Goal: Task Accomplishment & Management: Manage account settings

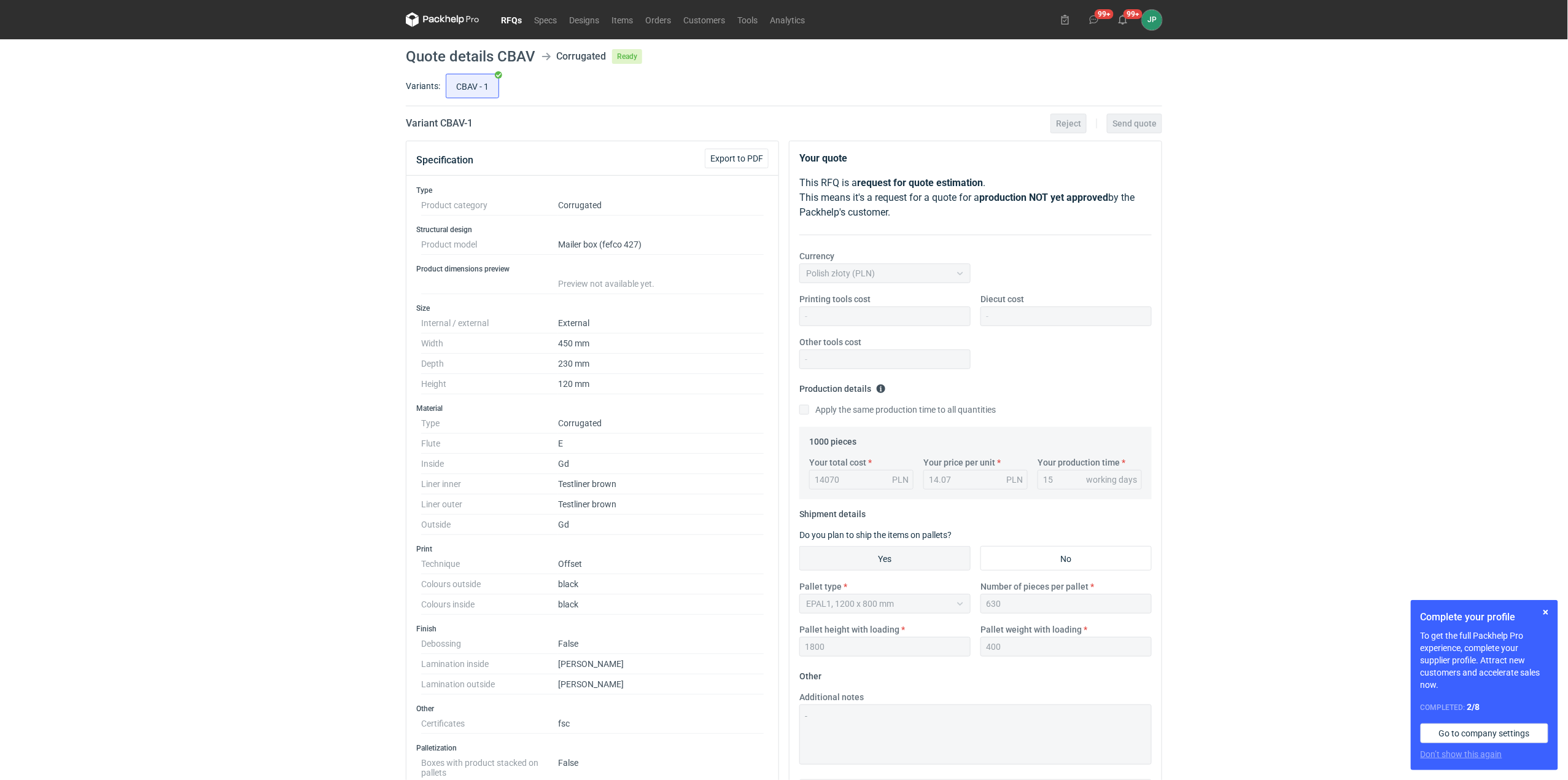
click at [514, 18] on link "RFQs" at bounding box center [511, 20] width 33 height 15
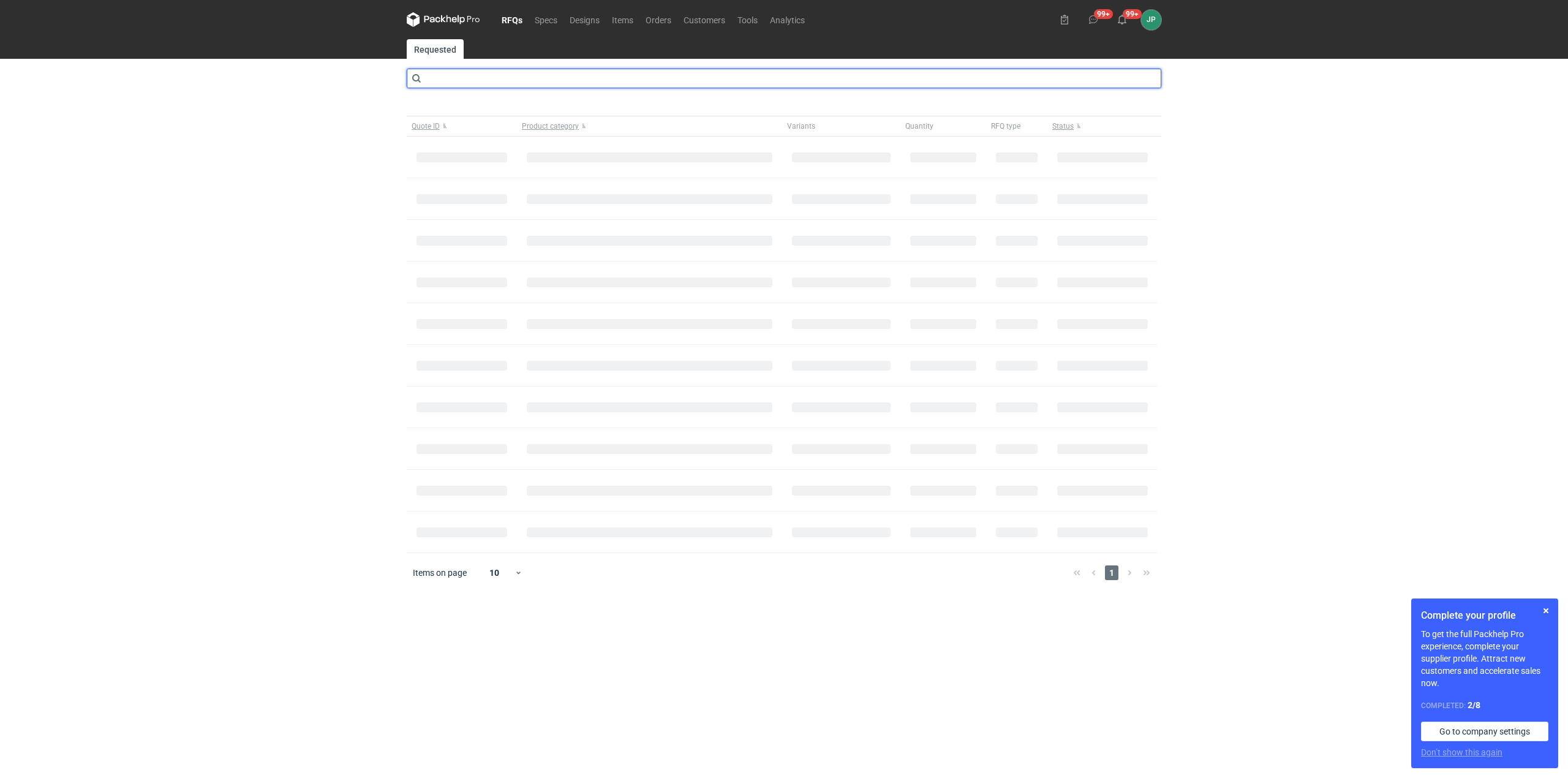
click at [500, 86] on input "text" at bounding box center [784, 78] width 755 height 20
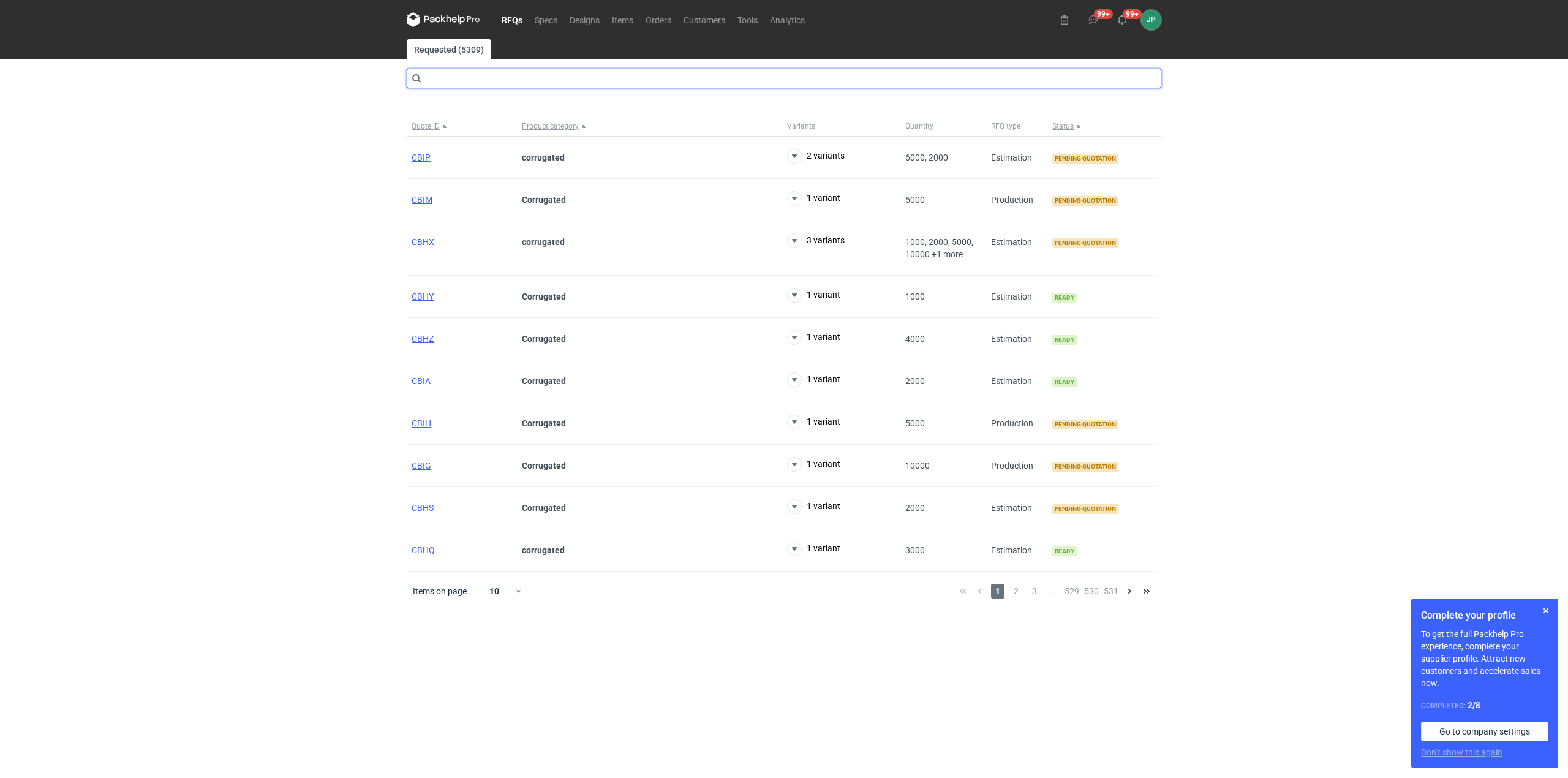
type input "B"
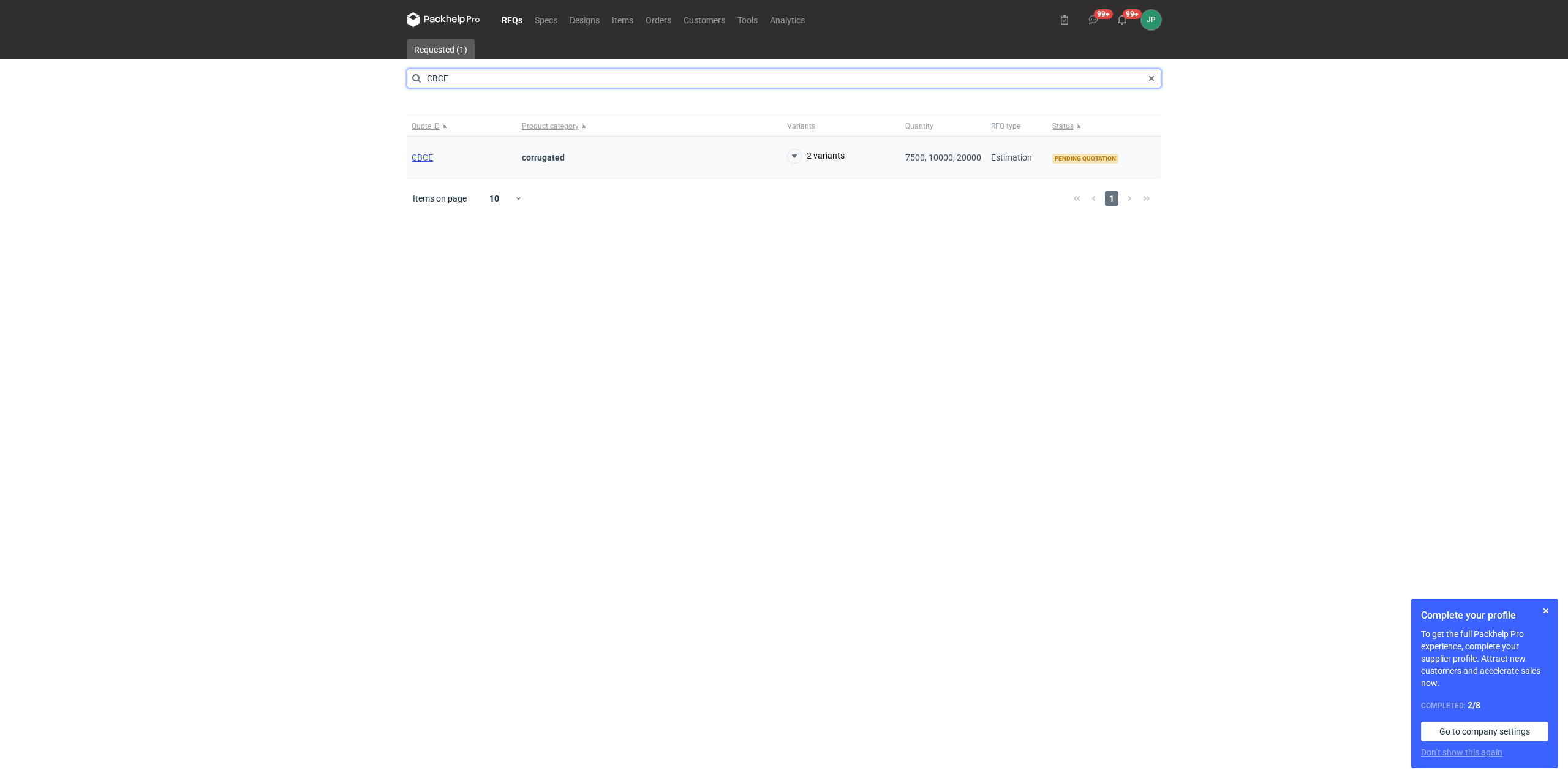
type input "CBCE"
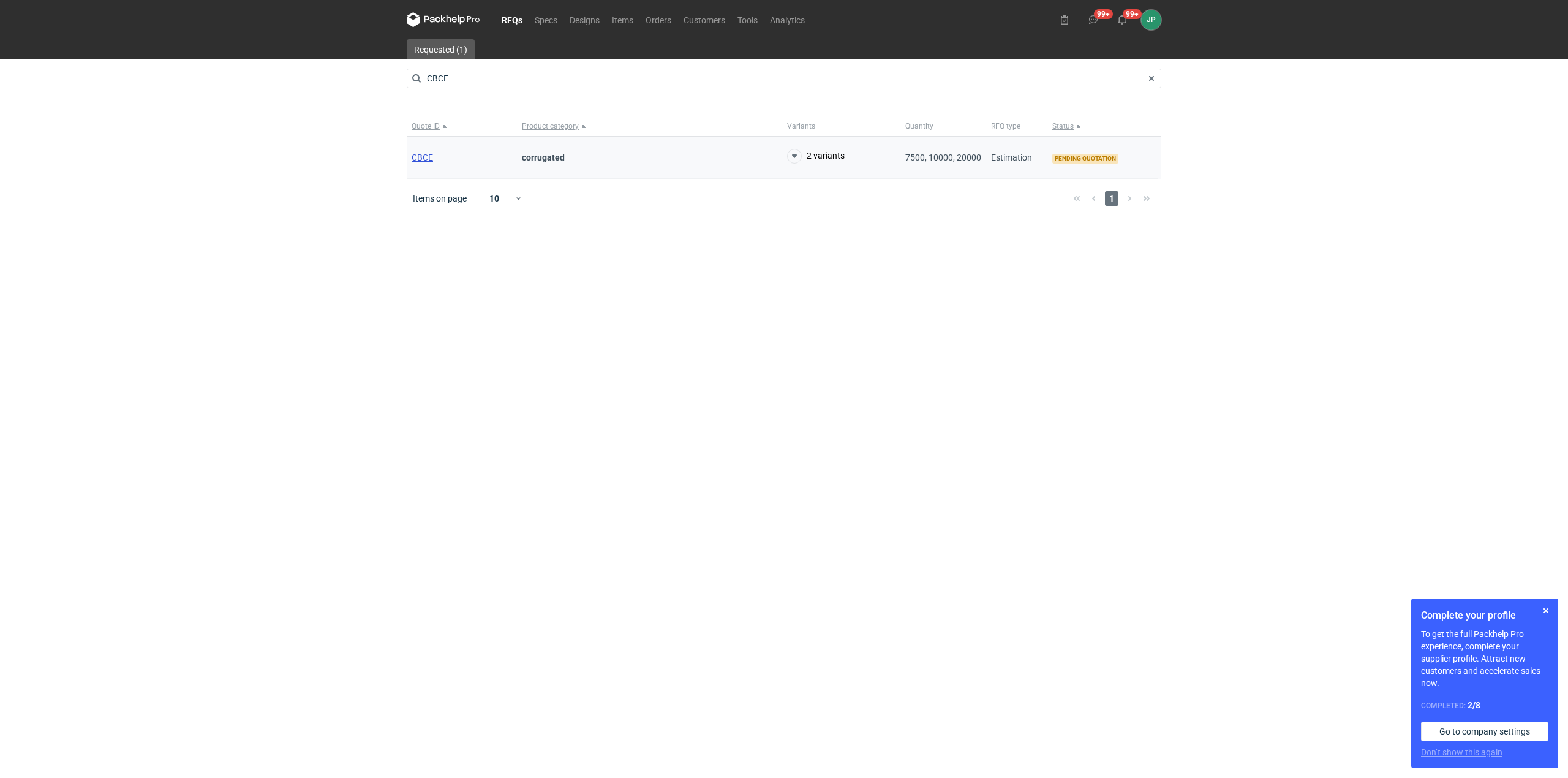
click at [423, 160] on span "CBCE" at bounding box center [423, 157] width 22 height 9
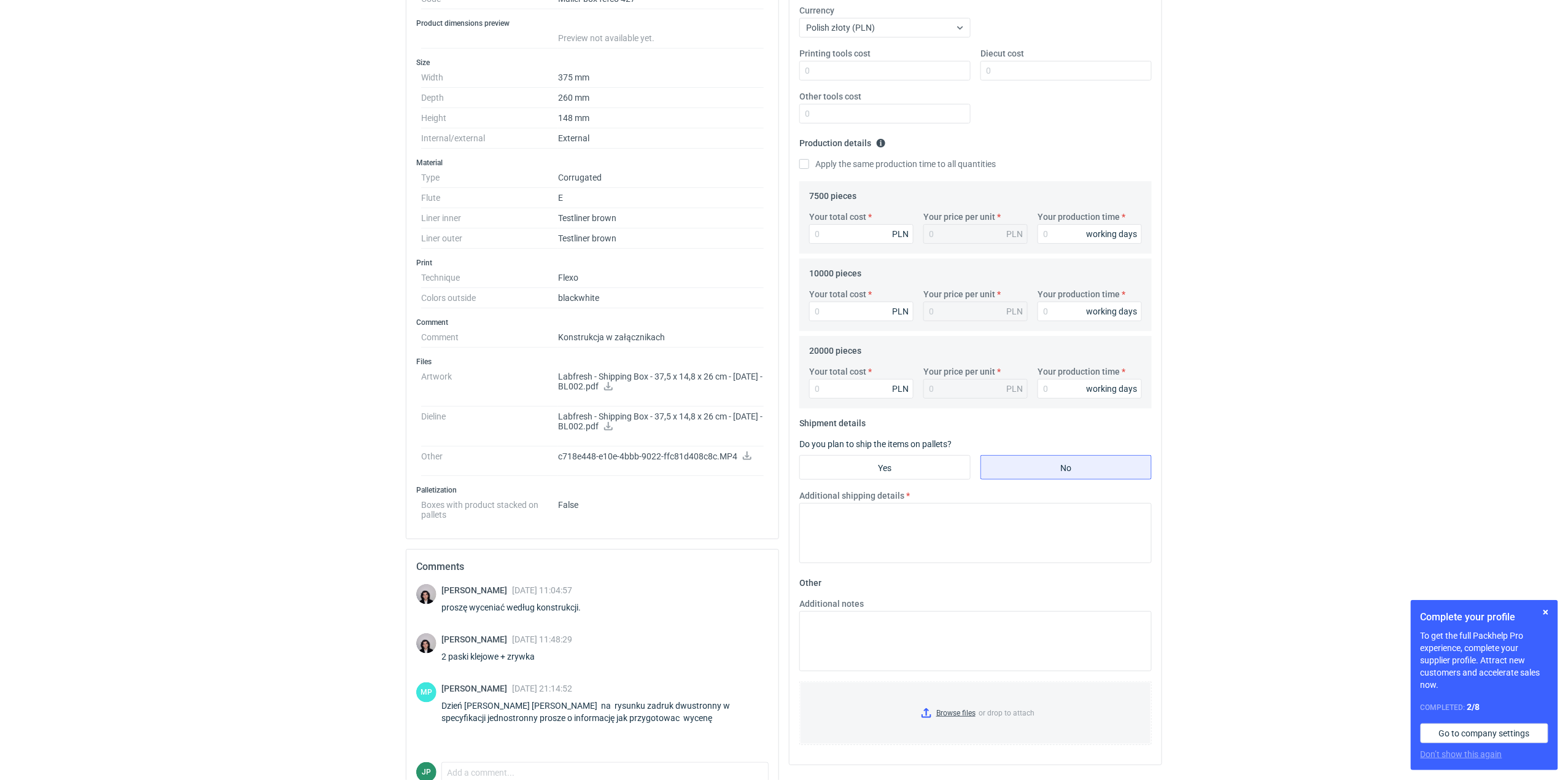
scroll to position [314, 0]
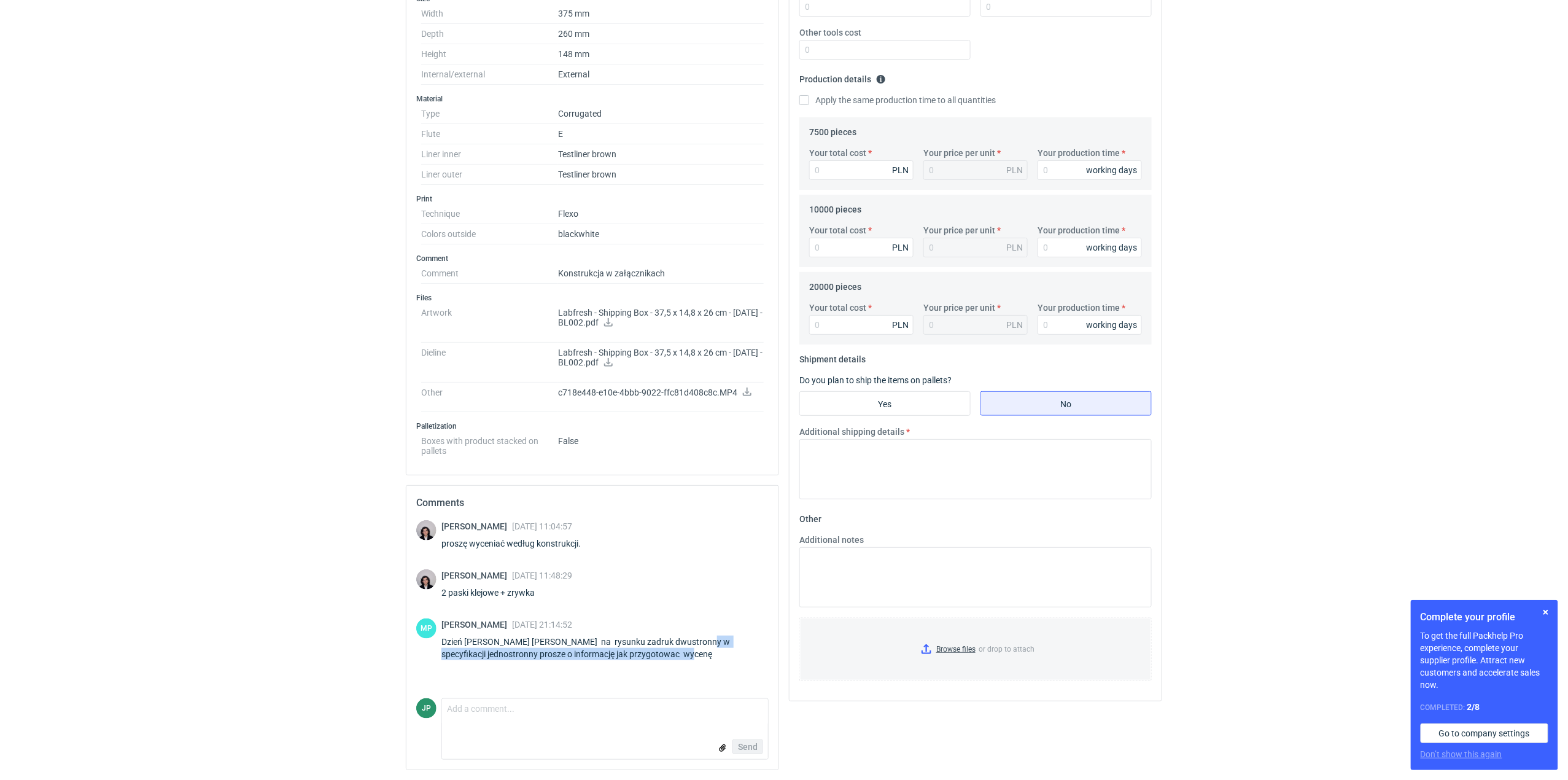
drag, startPoint x: 693, startPoint y: 640, endPoint x: 733, endPoint y: 656, distance: 43.1
click at [733, 656] on div "Dzień [PERSON_NAME] [PERSON_NAME] na rysunku zadruk dwustronny w specyfikacji j…" at bounding box center [604, 648] width 327 height 24
click at [560, 670] on div "[PERSON_NAME] [DATE] 11:04:57 proszę wyceniać według konstrukcji. [PERSON_NAME]…" at bounding box center [592, 609] width 352 height 178
drag, startPoint x: 539, startPoint y: 649, endPoint x: 686, endPoint y: 662, distance: 147.6
click at [678, 663] on div "[PERSON_NAME] [DATE] 21:14:52 Dzień [PERSON_NAME] [PERSON_NAME] na rysunku zadr…" at bounding box center [604, 641] width 327 height 47
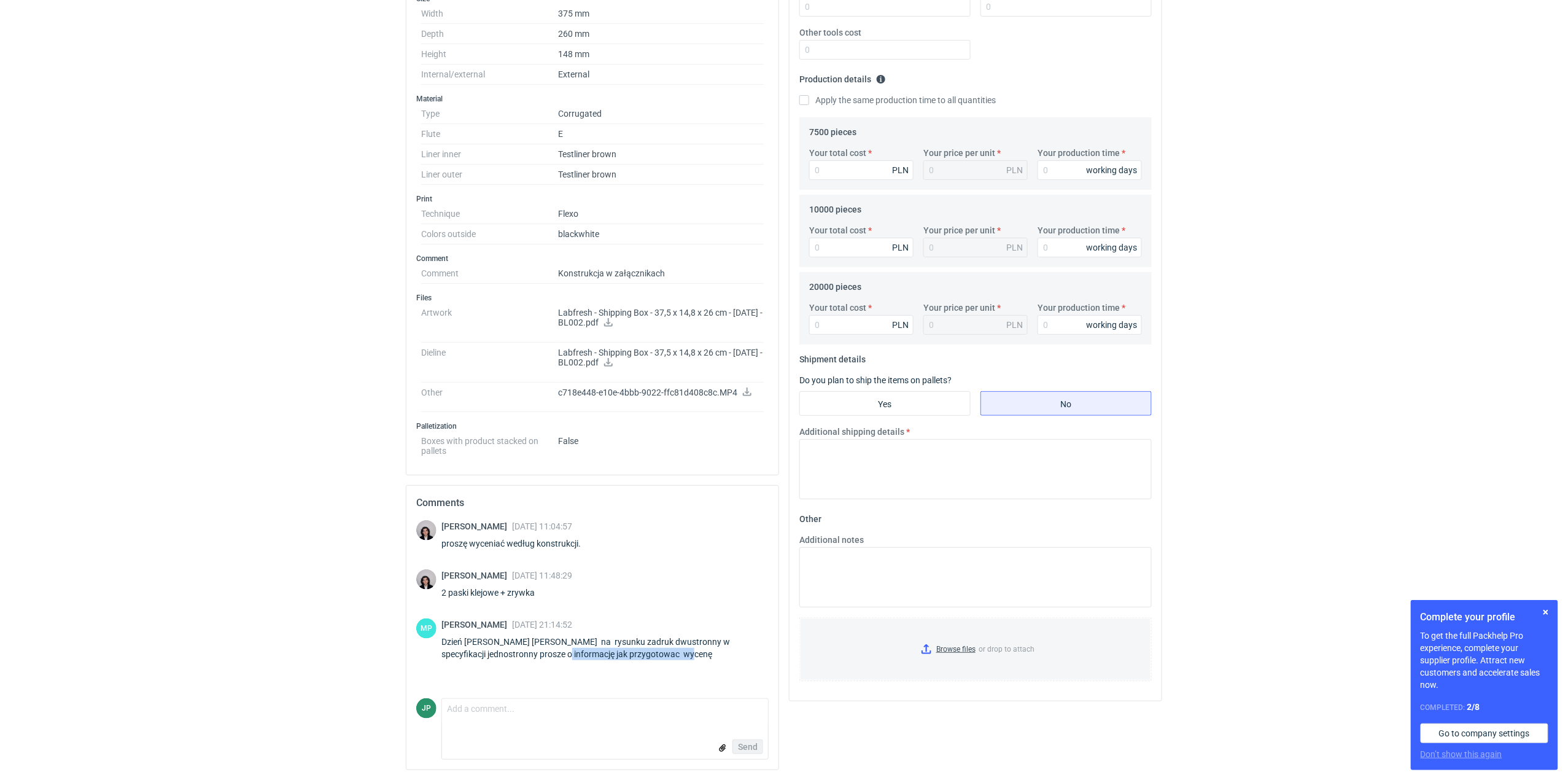
click at [688, 662] on div "[PERSON_NAME] [DATE] 21:14:52 Dzień [PERSON_NAME] [PERSON_NAME] na rysunku zadr…" at bounding box center [604, 641] width 327 height 47
click at [529, 712] on textarea "Comment message" at bounding box center [604, 712] width 326 height 26
type textarea "b"
click at [446, 712] on textarea "Bardzo proszę o odpowiedź." at bounding box center [604, 712] width 326 height 26
drag, startPoint x: 546, startPoint y: 712, endPoint x: 497, endPoint y: 707, distance: 49.3
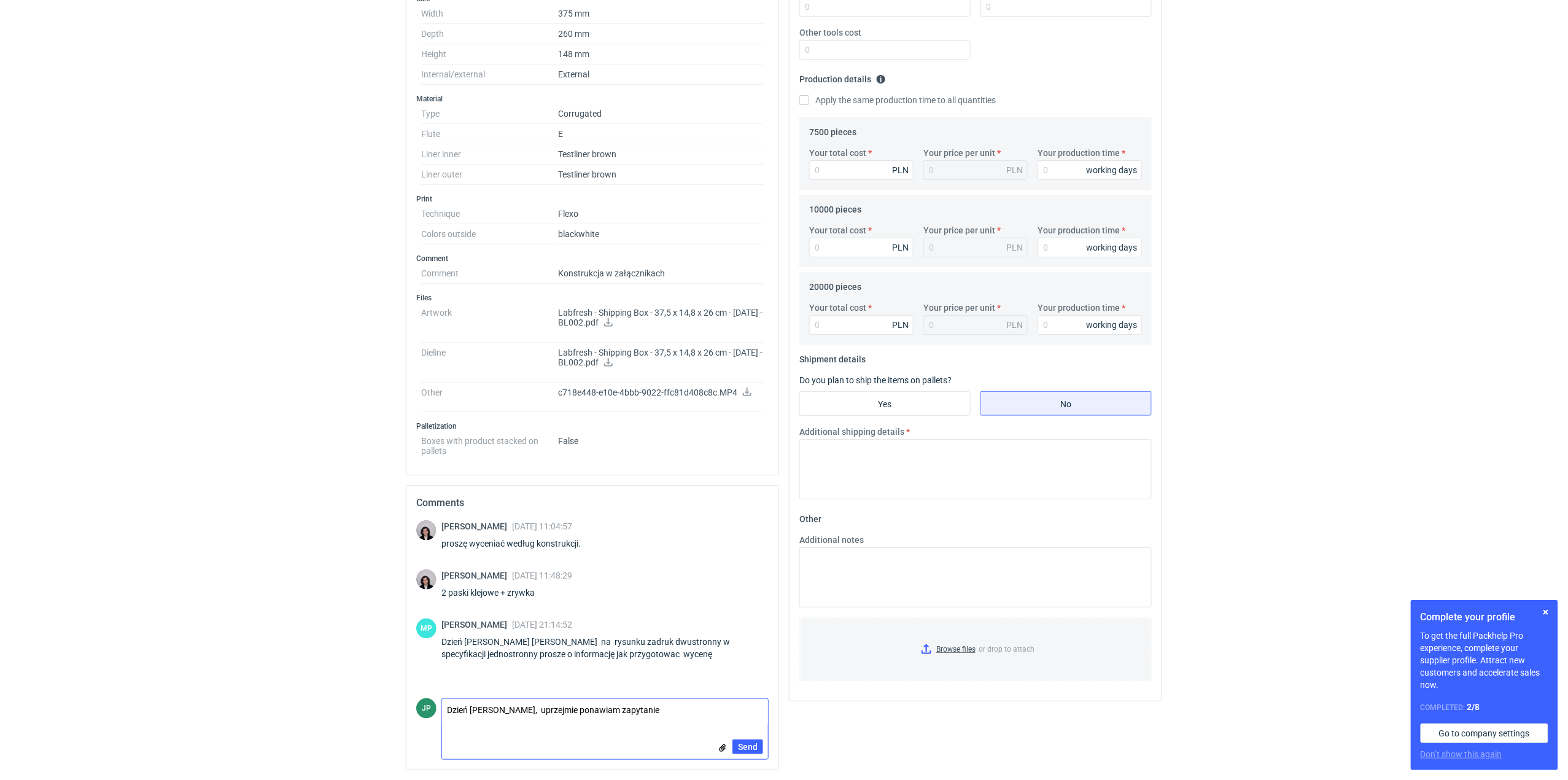
click at [573, 707] on textarea "Dzień [PERSON_NAME], uprzejmie ponawiam zapytanie" at bounding box center [604, 712] width 326 height 26
click at [578, 711] on textarea "Dzień [PERSON_NAME], uprzejmie ponawiam zapytanie" at bounding box center [604, 712] width 326 height 26
click at [689, 702] on textarea "Dzień [PERSON_NAME], uprzejmie ponawiam powyższe zapytanie" at bounding box center [604, 712] width 326 height 26
click at [673, 709] on textarea "Dzień [PERSON_NAME], uprzejmie ponawiam powyższe zapytanie" at bounding box center [604, 712] width 326 height 26
type textarea "Dzień [PERSON_NAME], uprzejmie ponawiam powyższe zapytanie o zadruk."
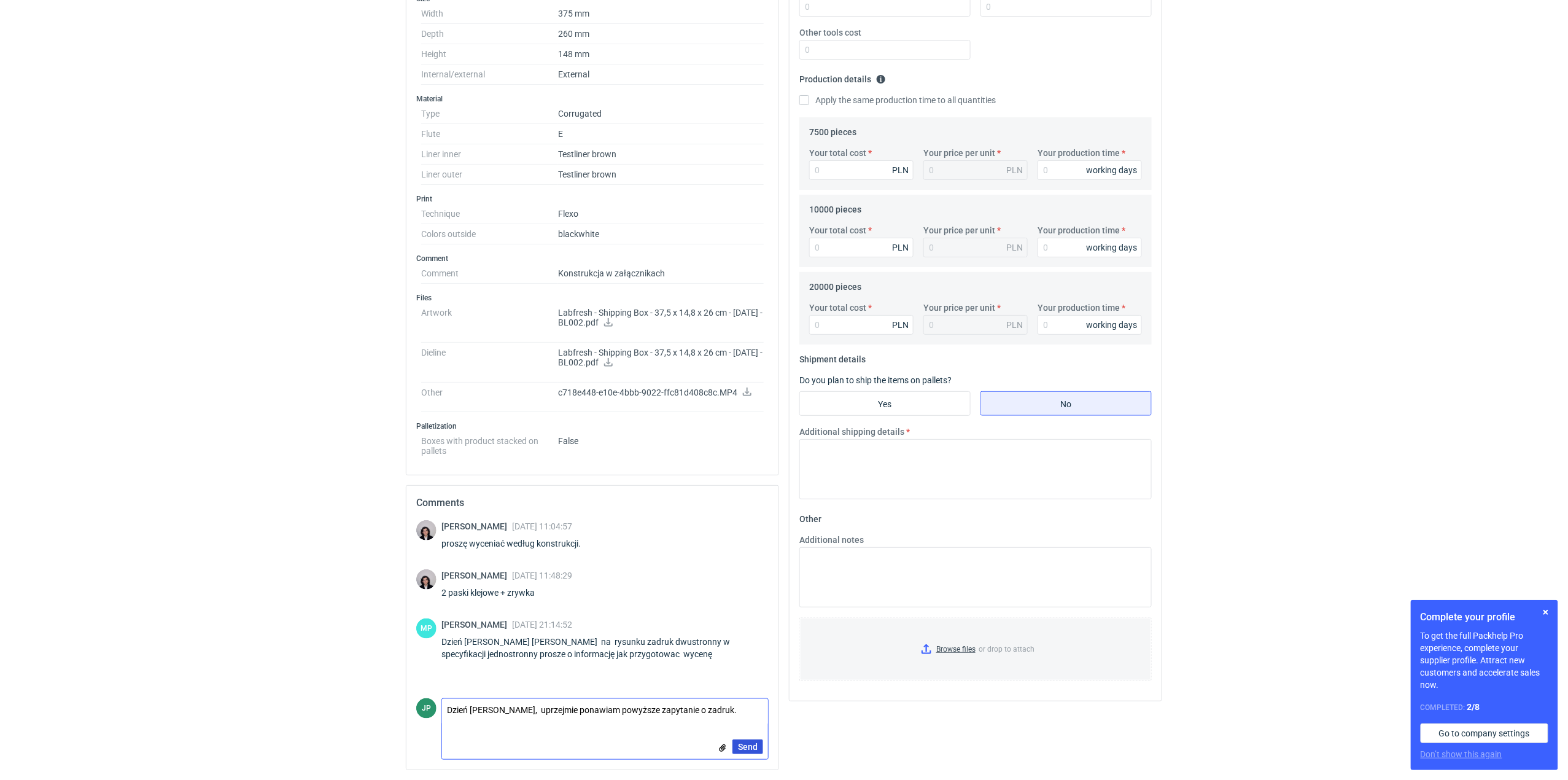
click at [760, 747] on button "Send" at bounding box center [747, 747] width 30 height 15
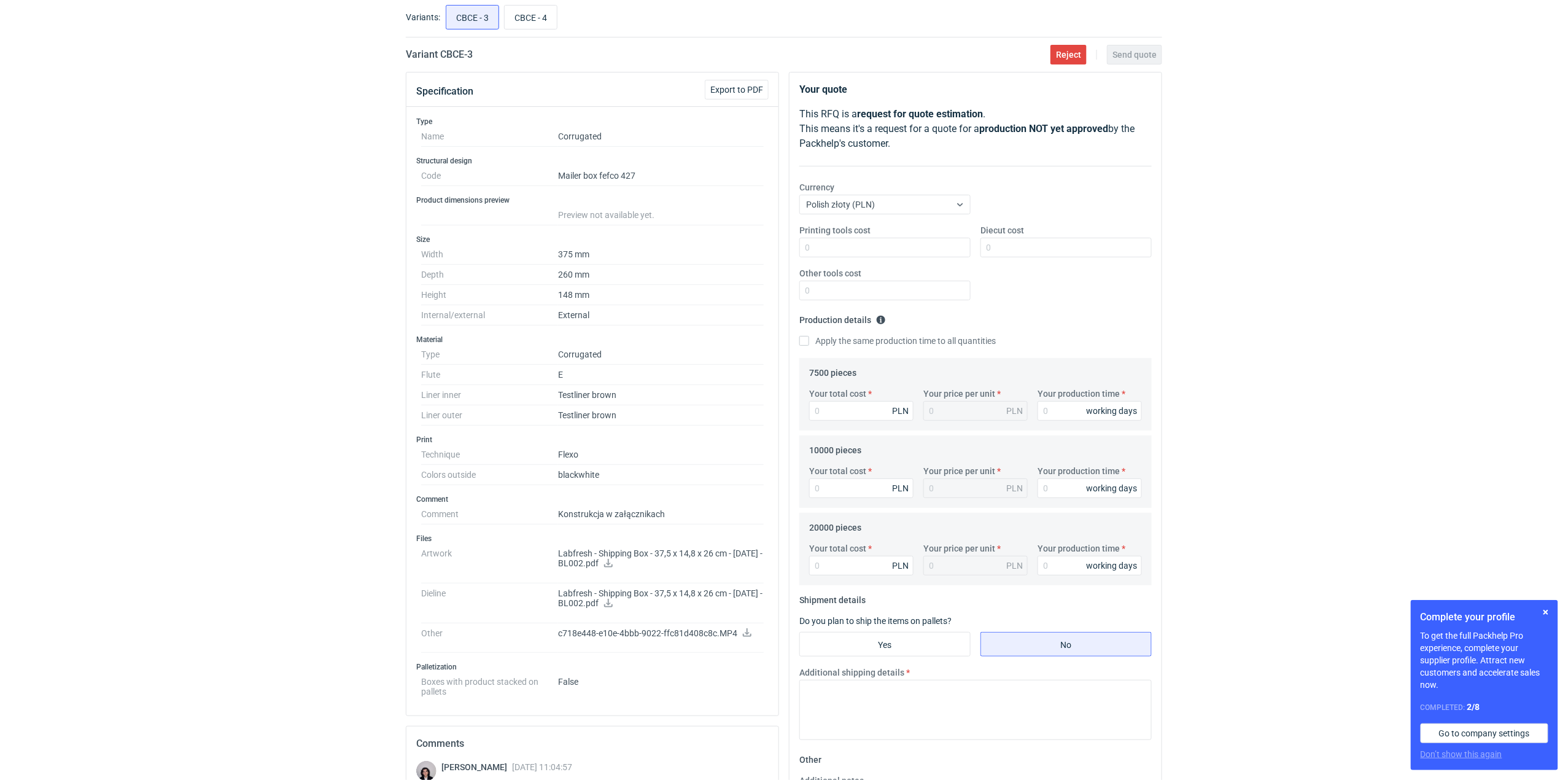
scroll to position [0, 0]
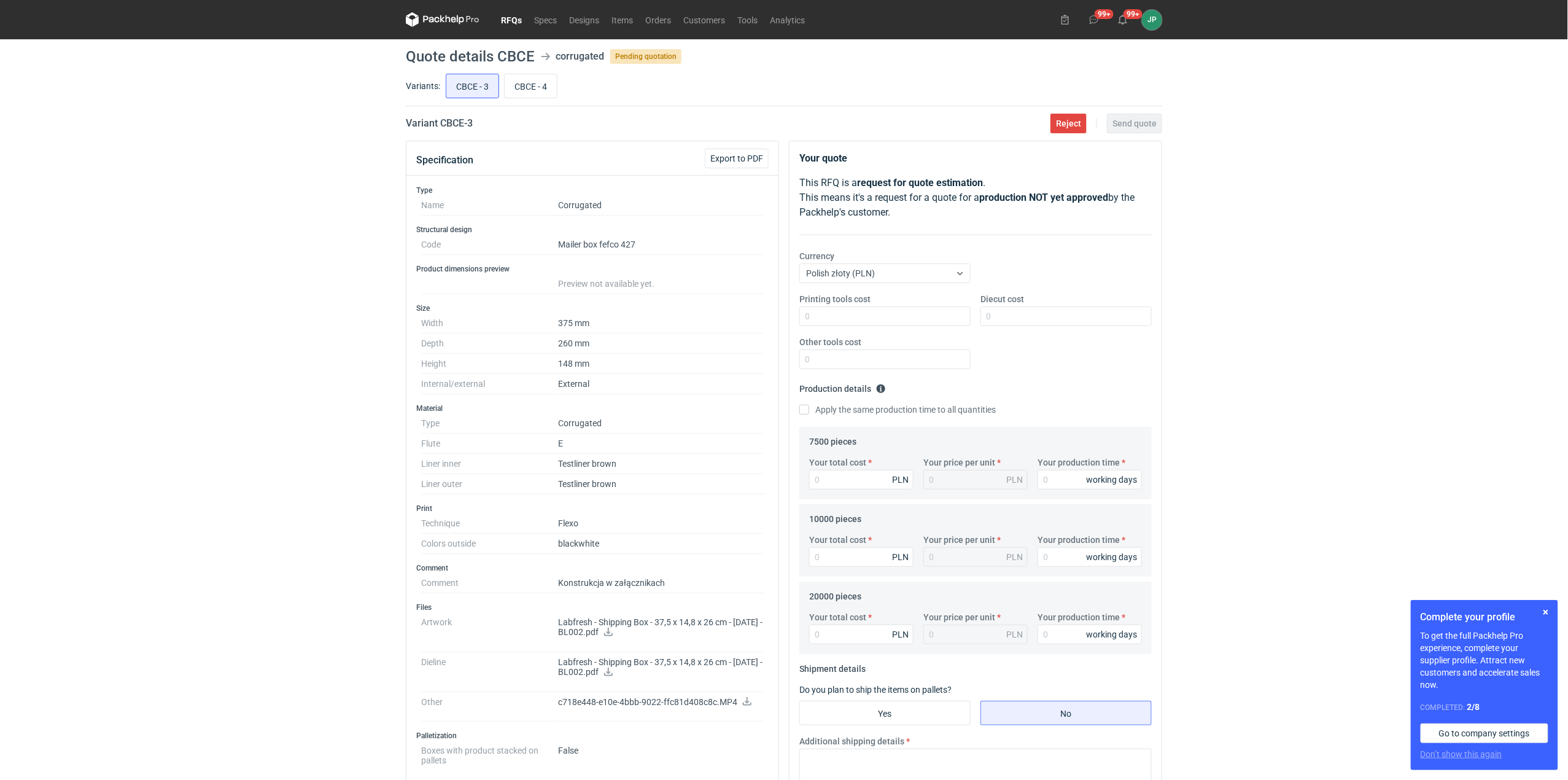
click at [524, 16] on link "RFQs" at bounding box center [511, 20] width 33 height 15
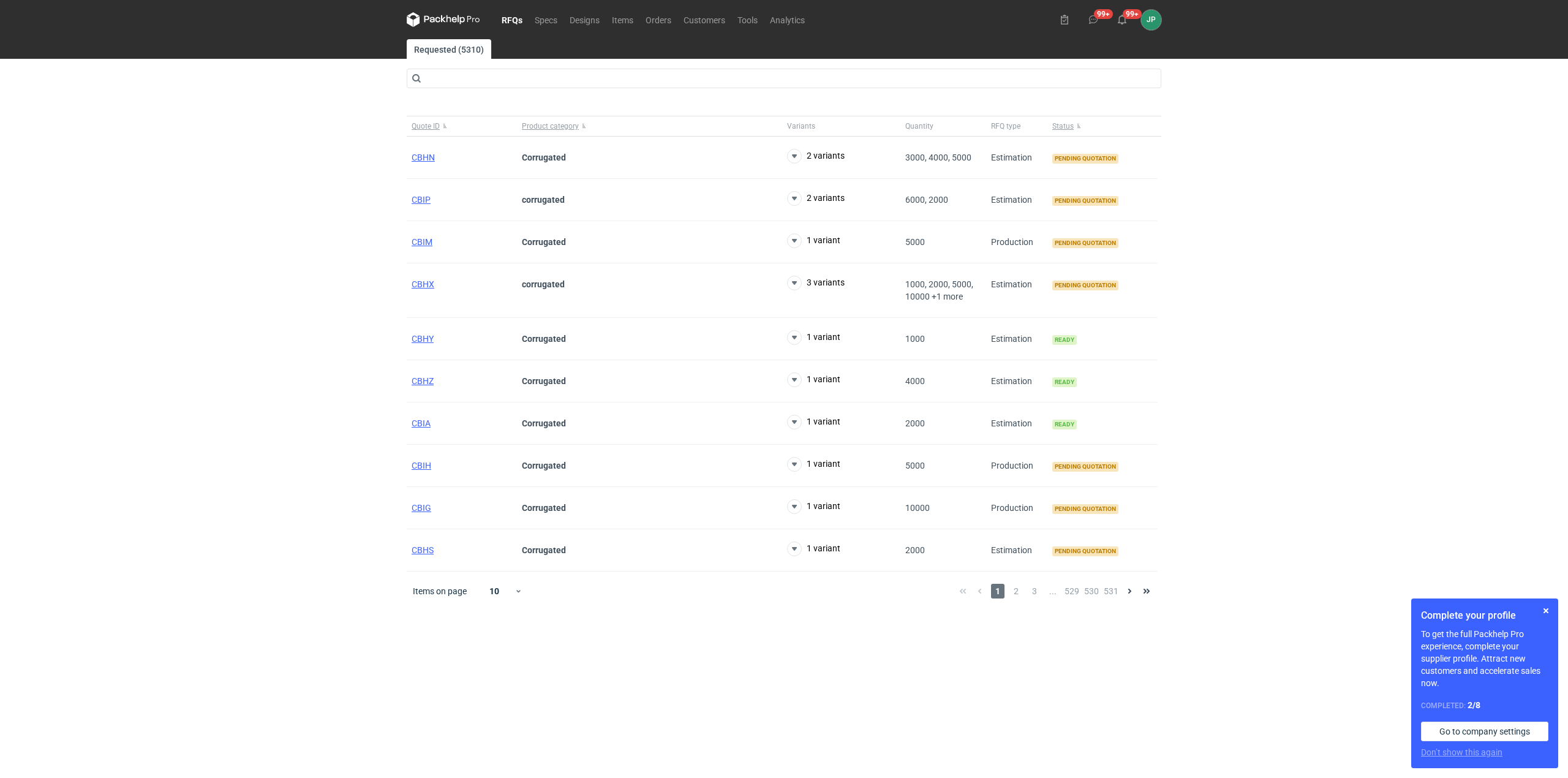
drag, startPoint x: 500, startPoint y: 96, endPoint x: 500, endPoint y: 83, distance: 13.0
click at [500, 89] on main "Requested (5310) Quote ID Product category Variants Quantity RFQ type Status CB…" at bounding box center [784, 408] width 765 height 739
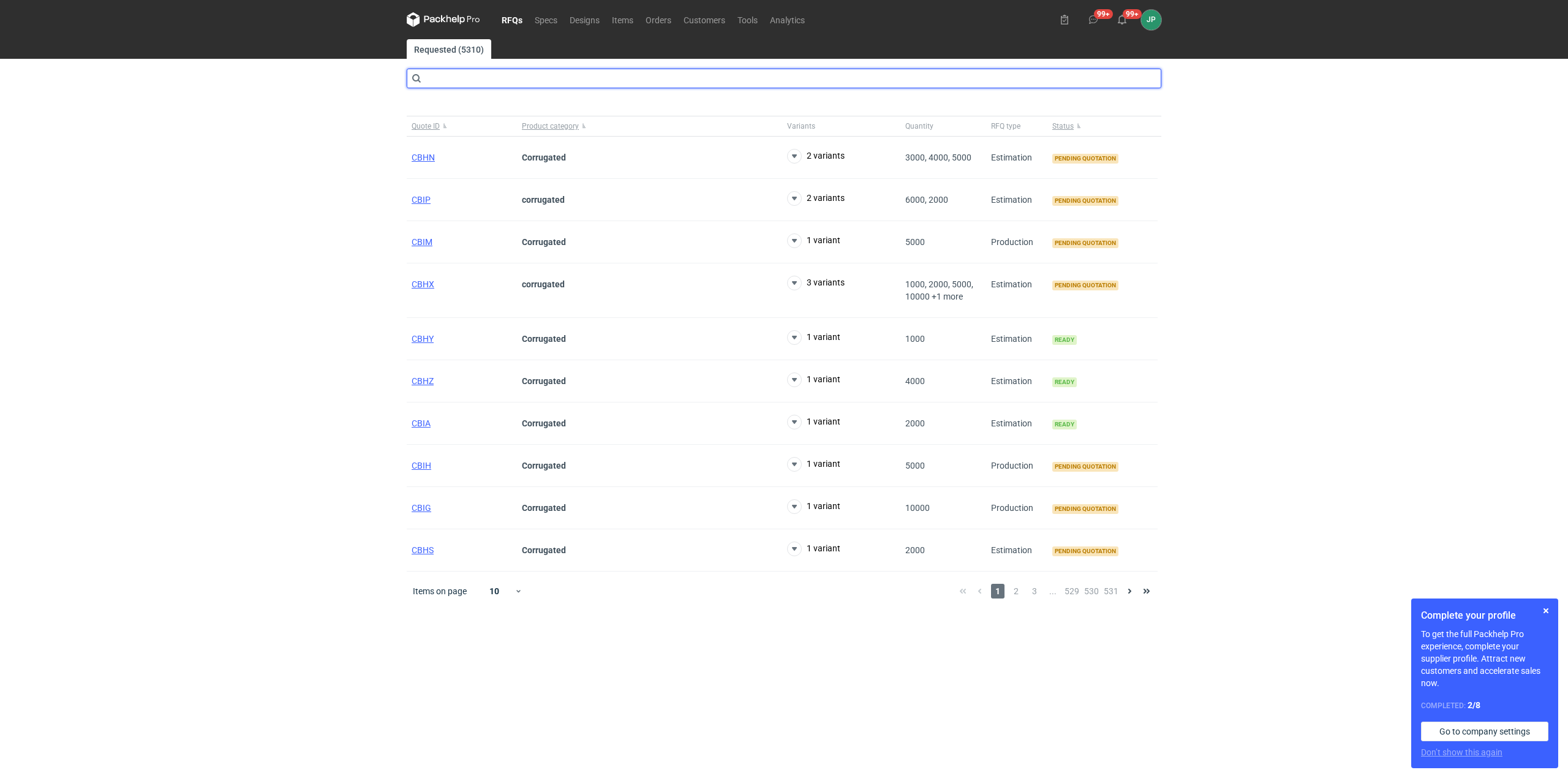
click at [500, 83] on input "text" at bounding box center [784, 78] width 755 height 20
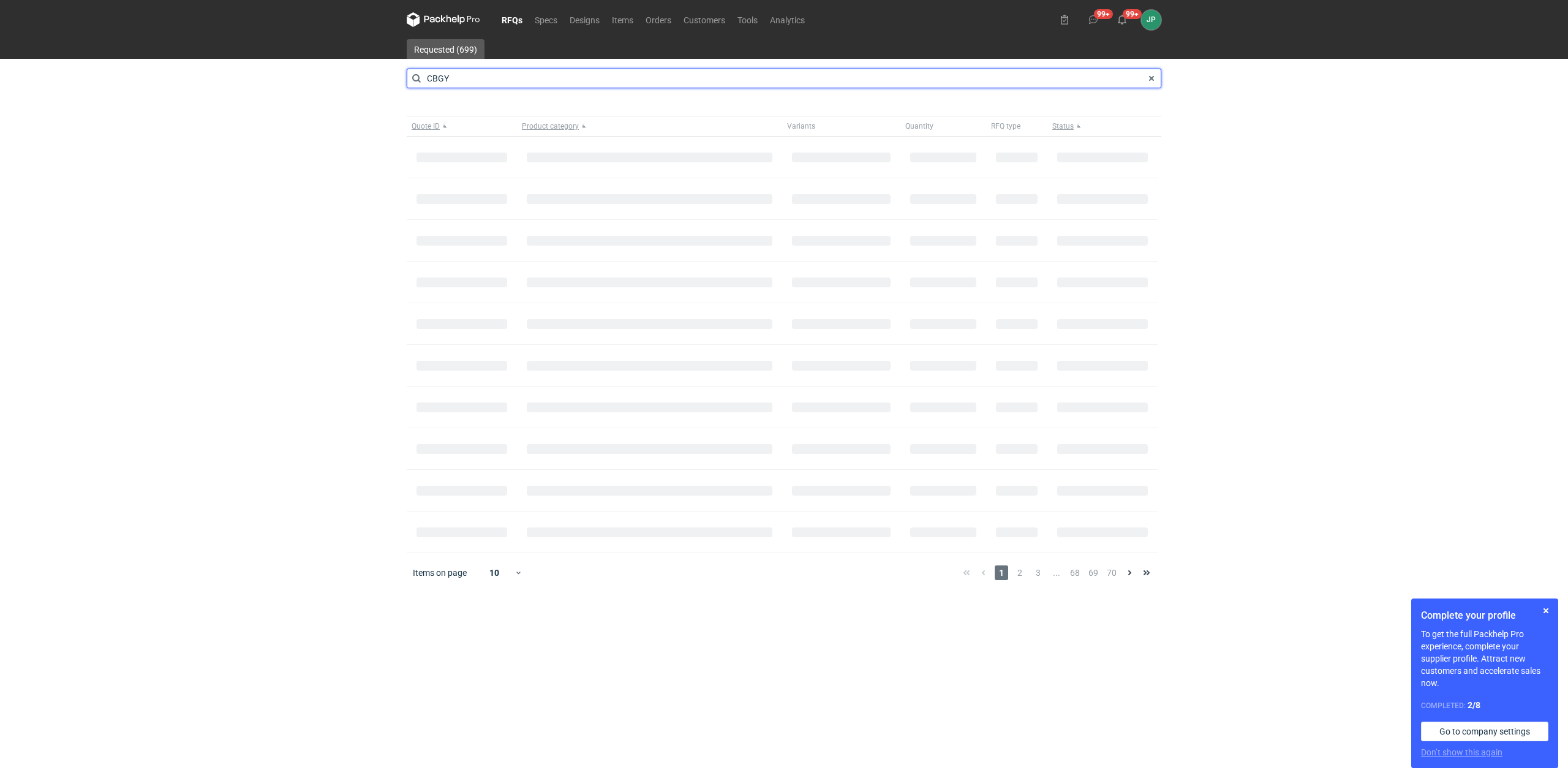
type input "CBGY"
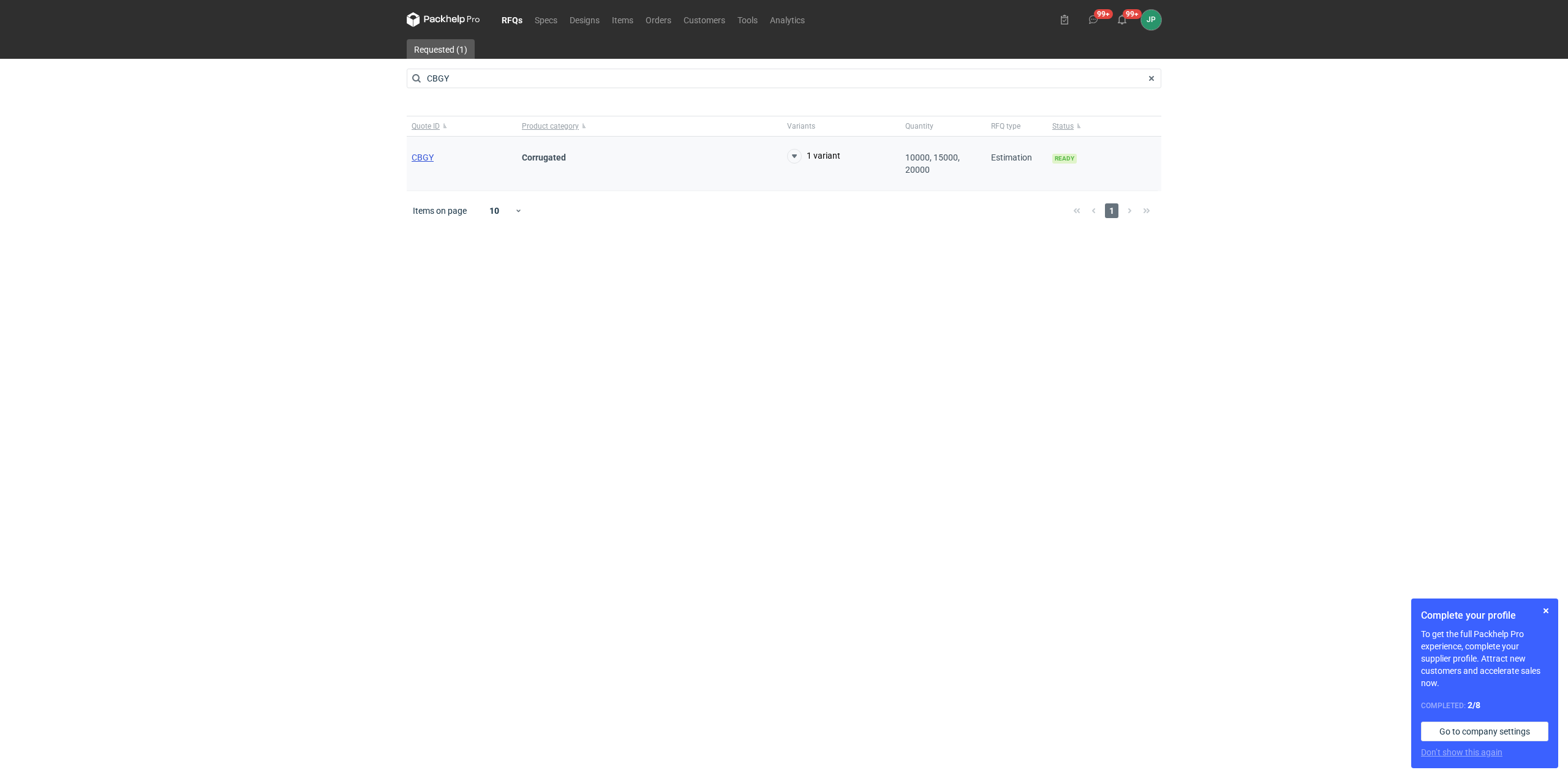
click at [432, 155] on span "CBGY" at bounding box center [423, 157] width 22 height 9
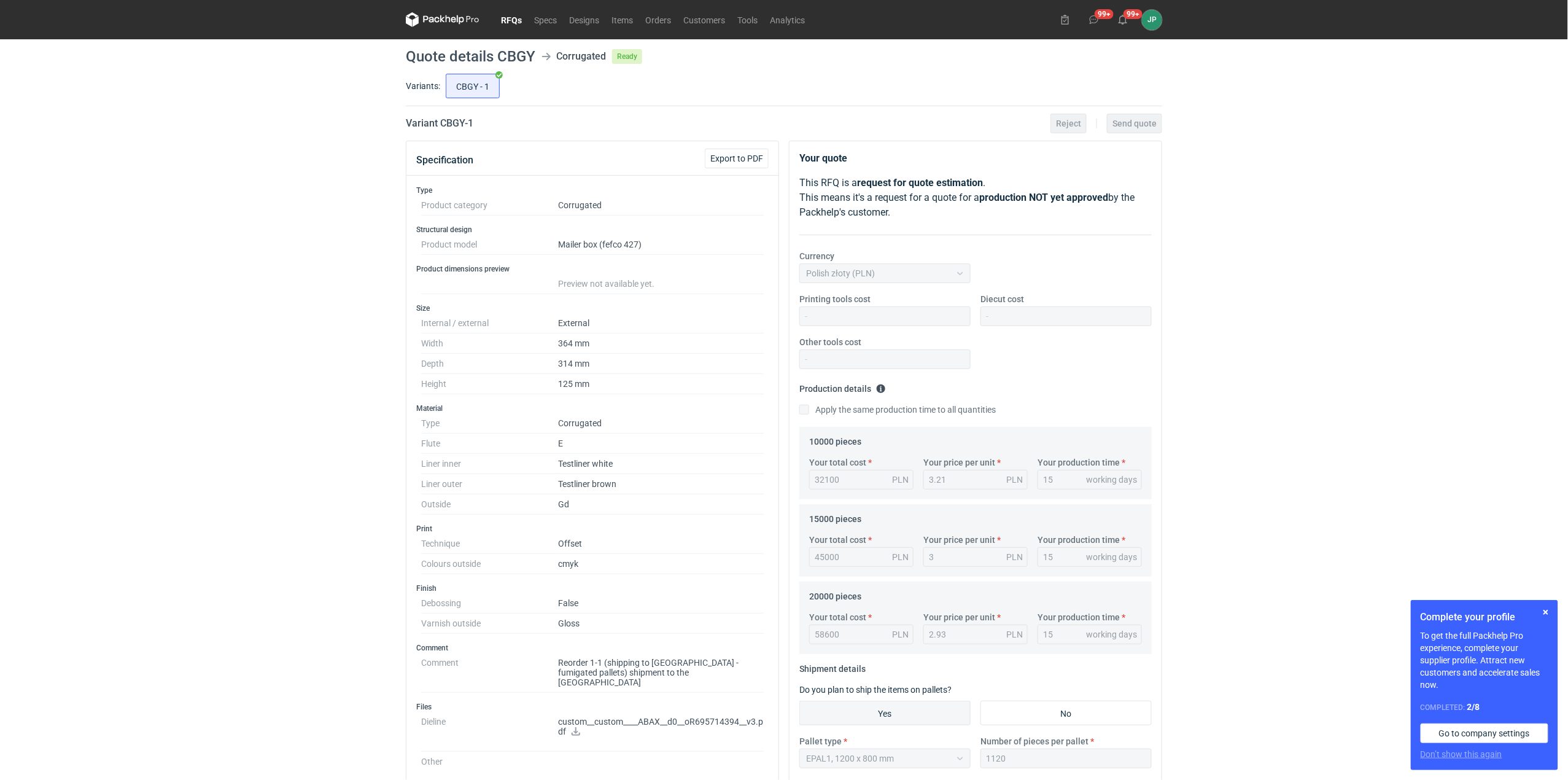
click at [434, 20] on icon at bounding box center [432, 20] width 16 height 7
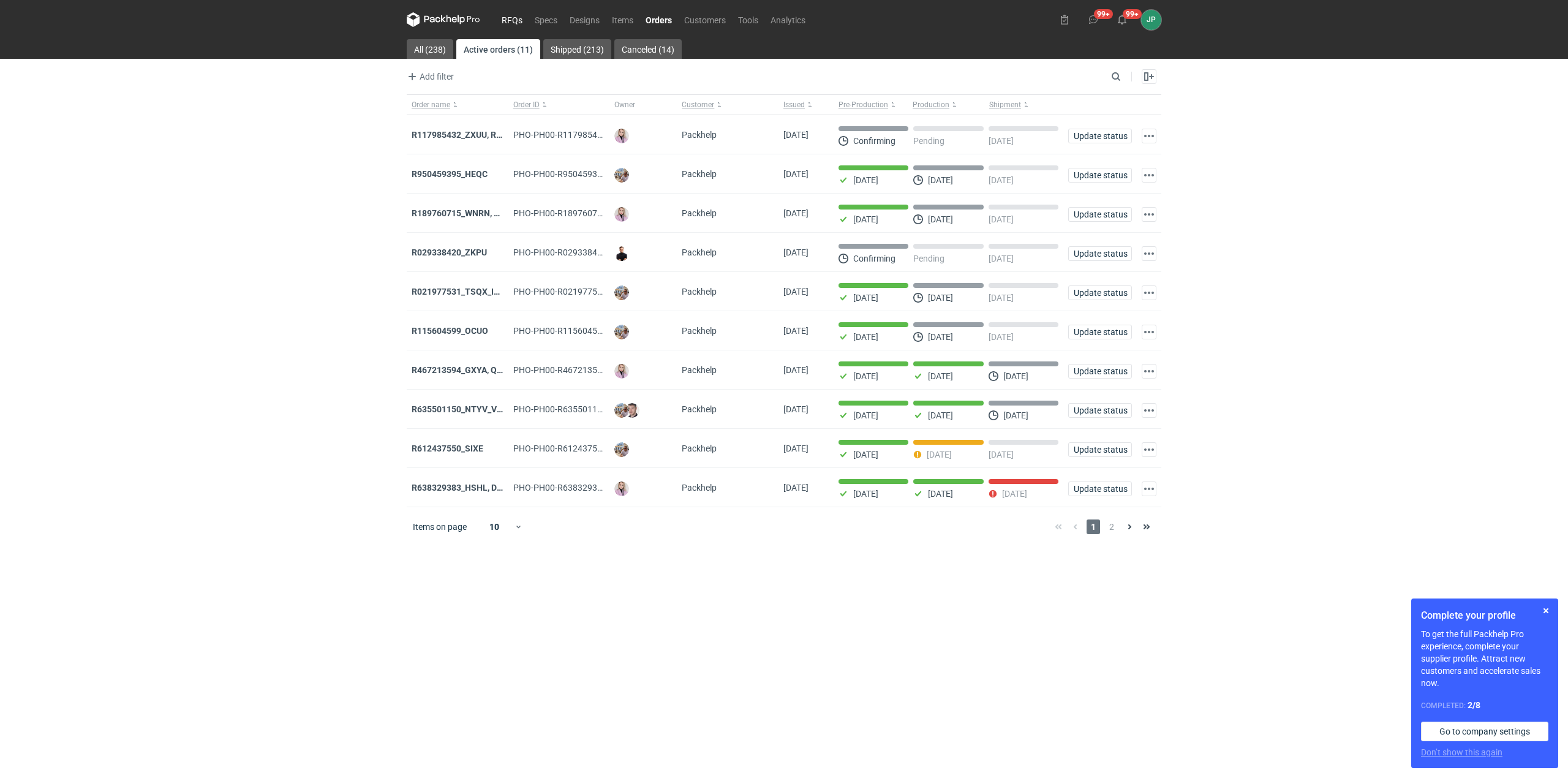
click at [511, 21] on link "RFQs" at bounding box center [512, 20] width 33 height 15
